Goal: Task Accomplishment & Management: Use online tool/utility

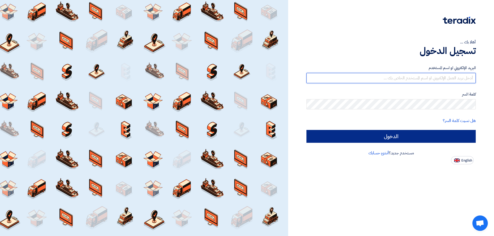
type input "[EMAIL_ADDRESS][DOMAIN_NAME]"
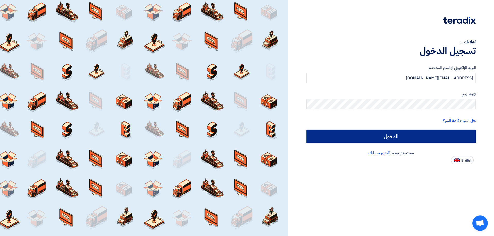
click at [390, 138] on input "الدخول" at bounding box center [390, 136] width 169 height 13
type input "Sign in"
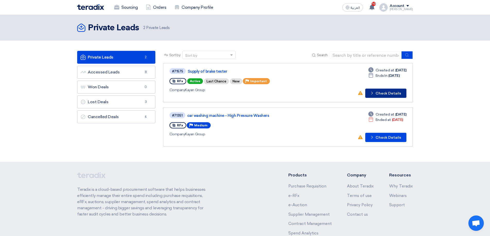
click at [383, 92] on button "Check details Check Details" at bounding box center [385, 93] width 41 height 9
